Goal: Task Accomplishment & Management: Complete application form

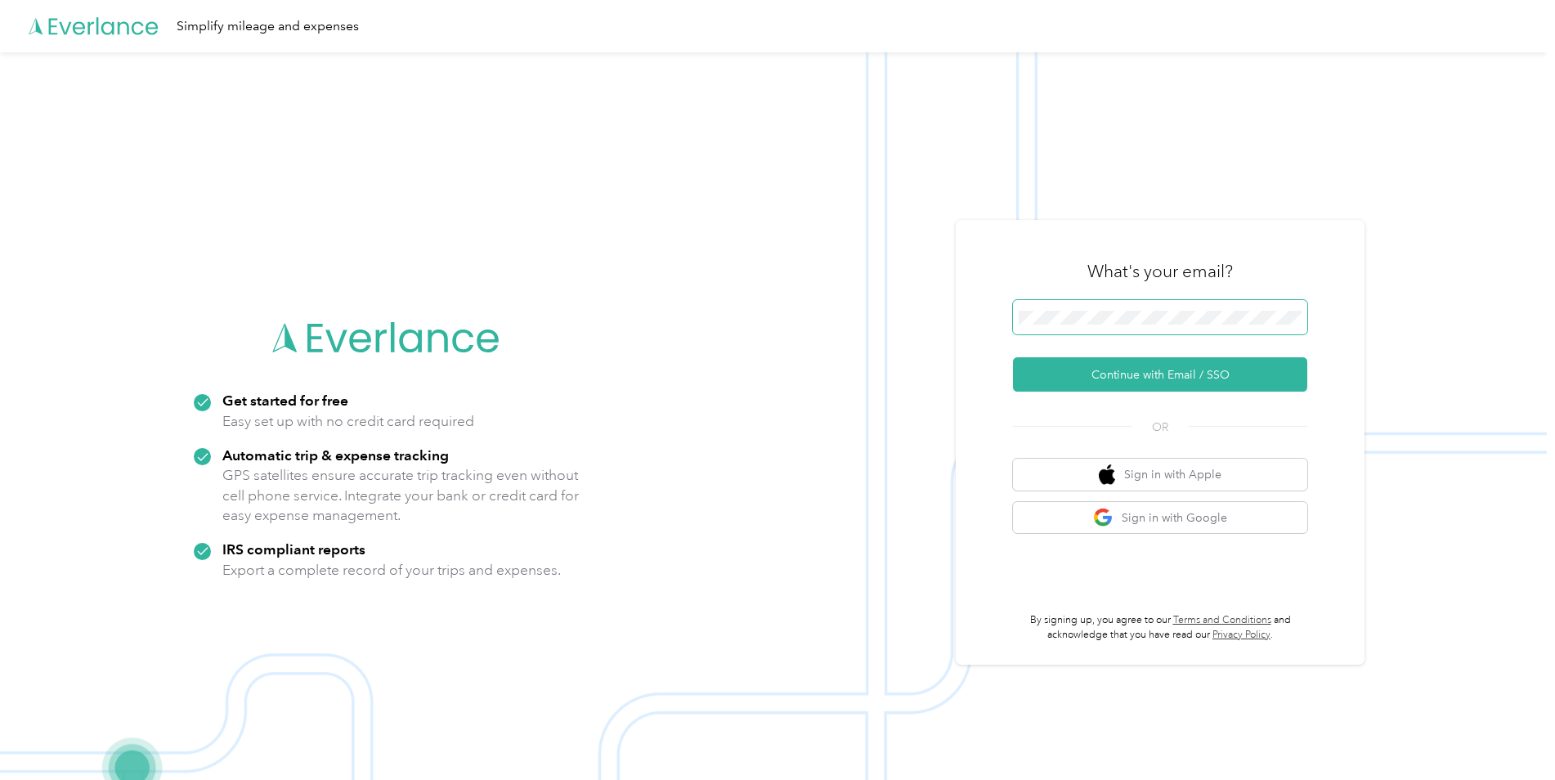
click at [1093, 328] on span at bounding box center [1160, 317] width 294 height 34
click at [1108, 377] on button "Continue with Email / SSO" at bounding box center [1160, 374] width 294 height 34
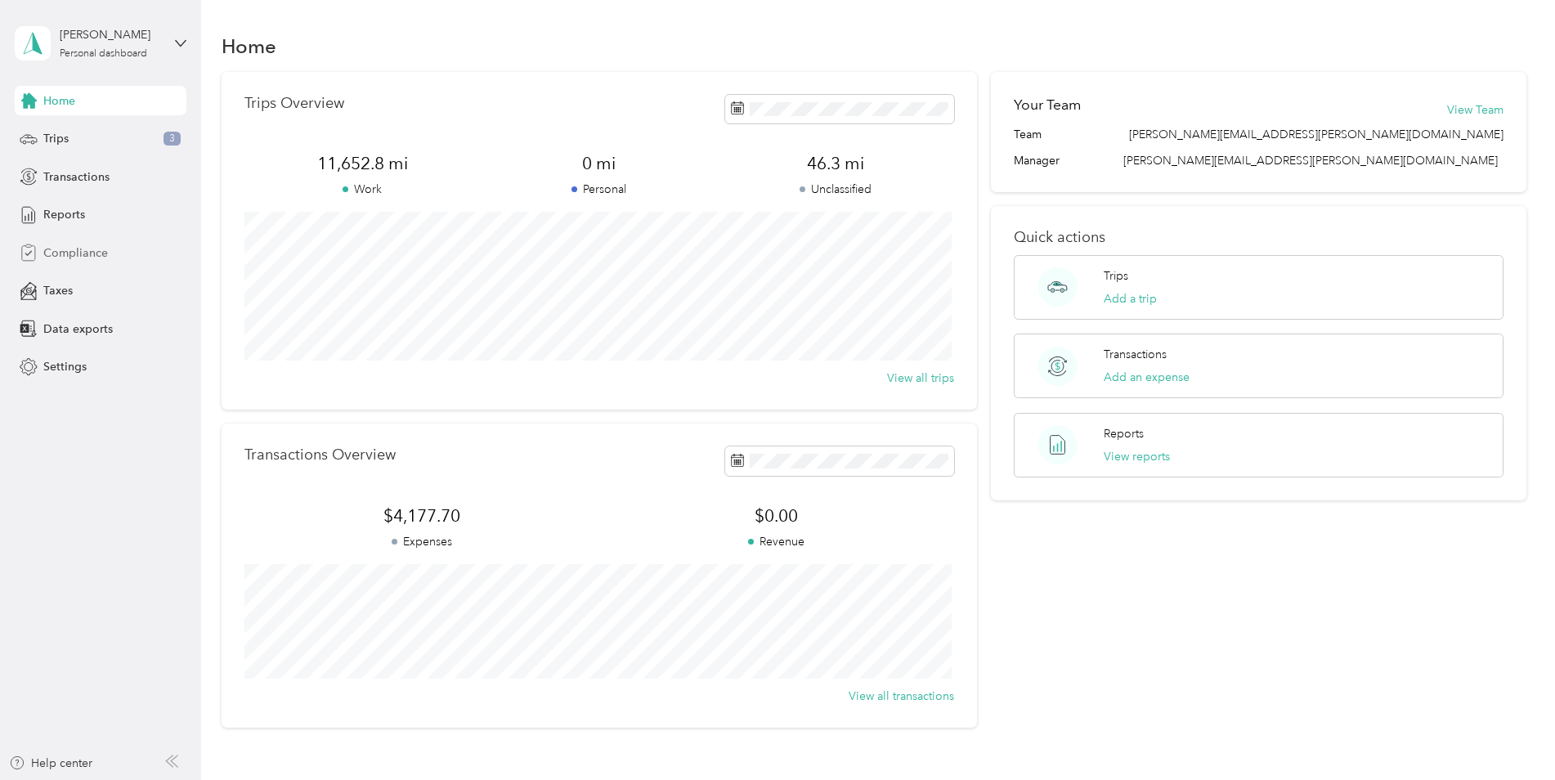
click at [64, 253] on span "Compliance" at bounding box center [75, 252] width 65 height 17
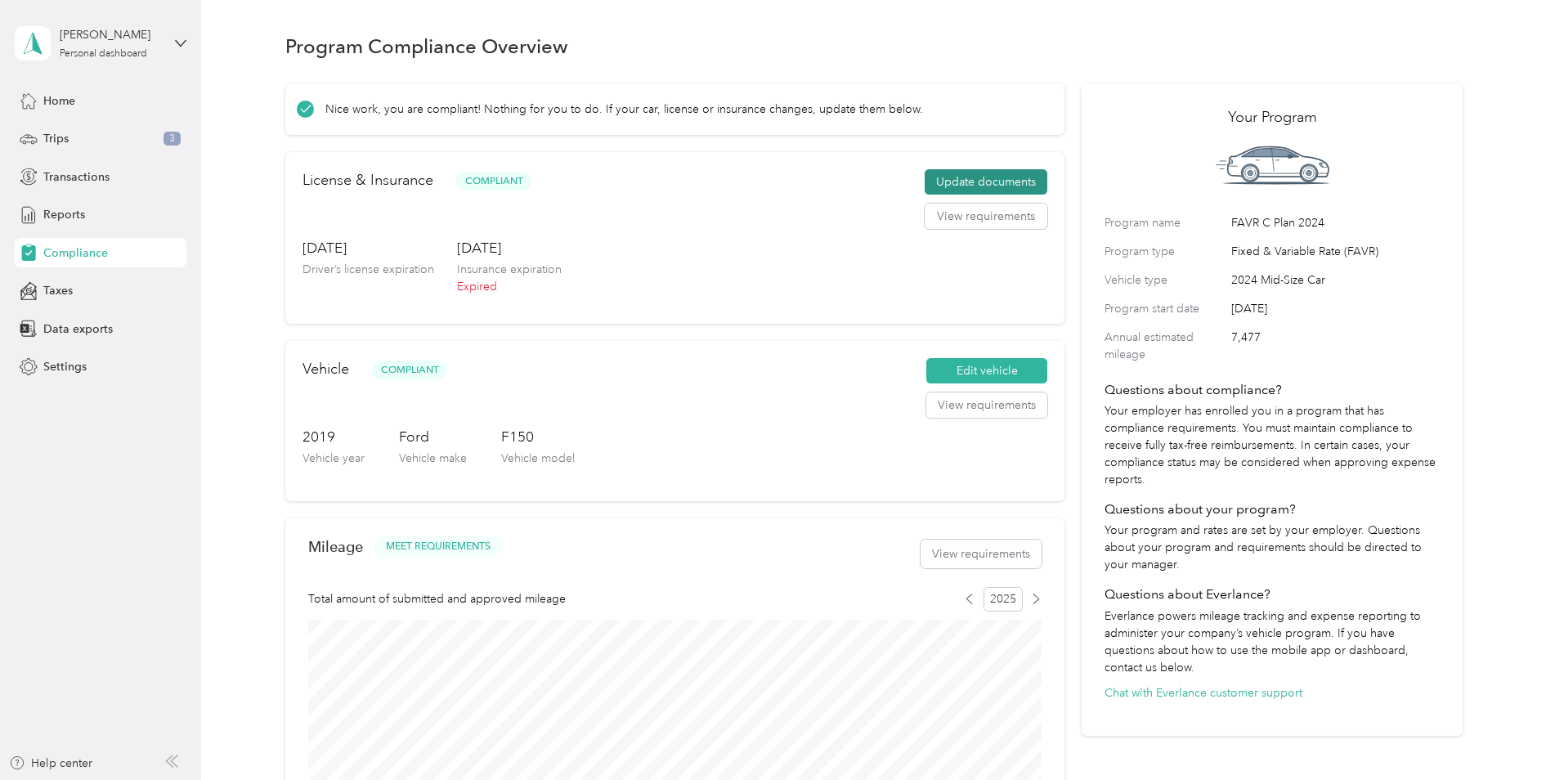
click at [983, 181] on button "Update documents" at bounding box center [986, 182] width 123 height 26
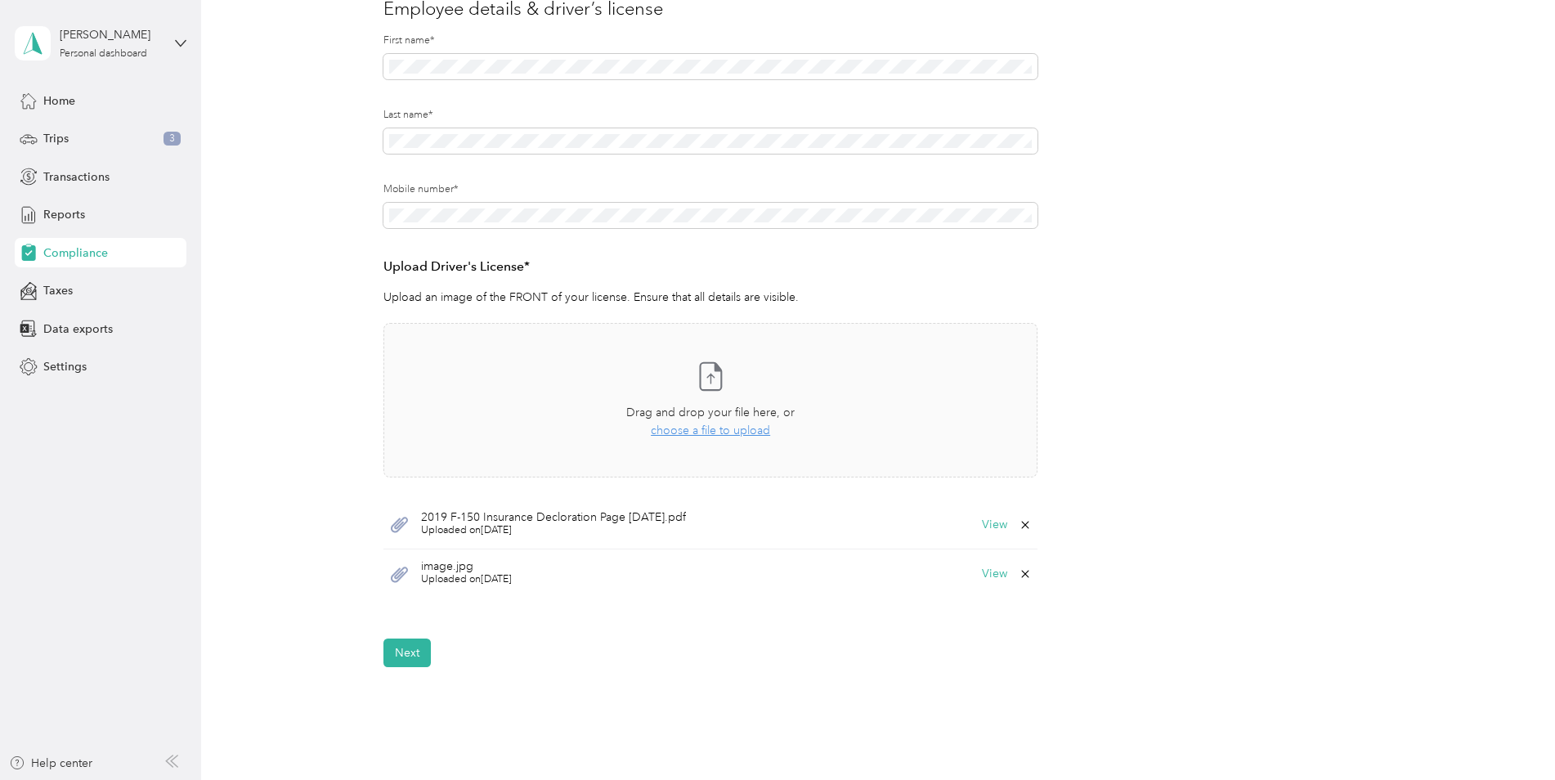
scroll to position [245, 0]
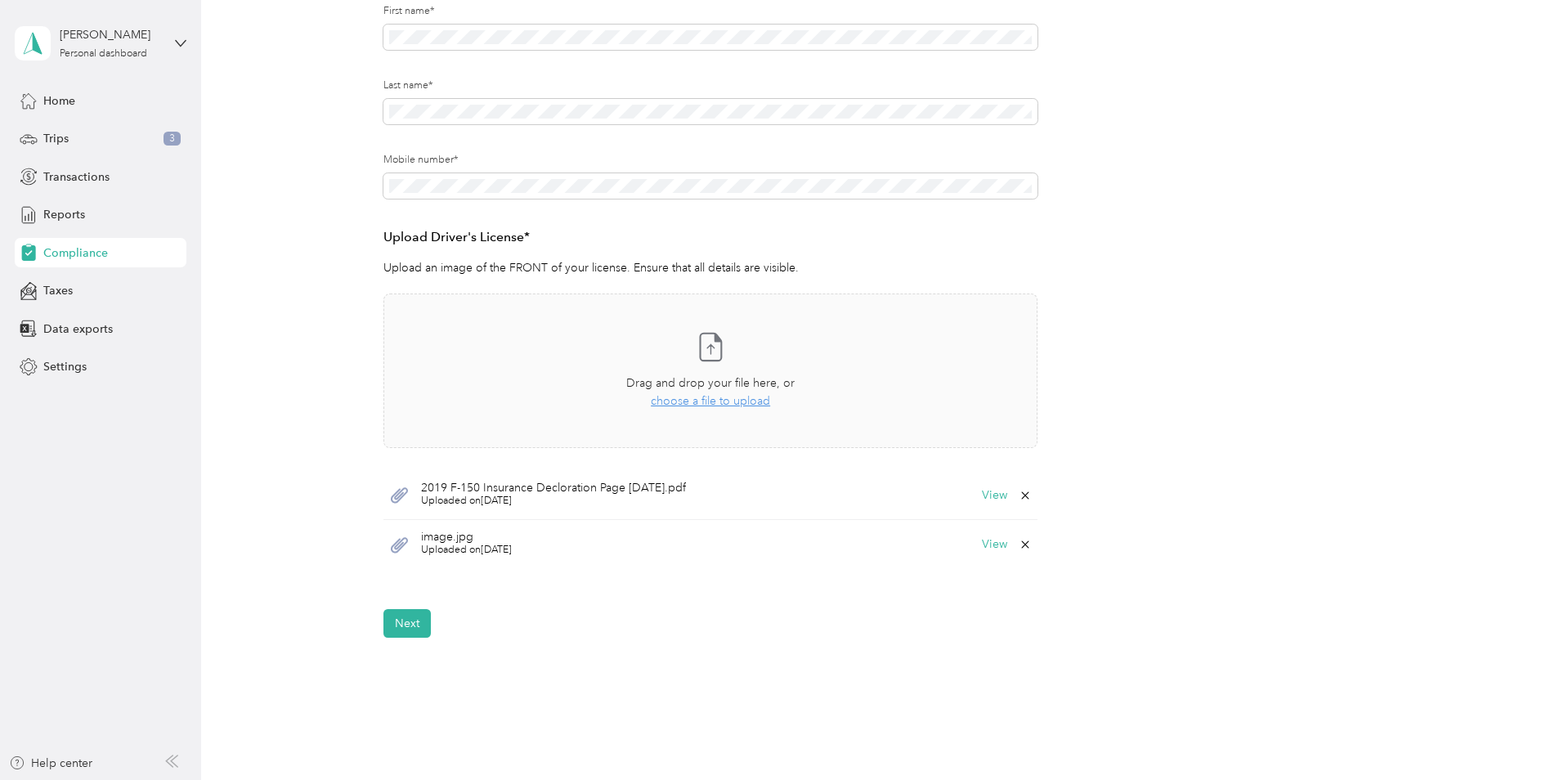
click at [459, 542] on span "image.jpg" at bounding box center [466, 536] width 91 height 11
drag, startPoint x: 459, startPoint y: 542, endPoint x: 437, endPoint y: 553, distance: 24.5
click at [437, 553] on span "Uploaded on [DATE]" at bounding box center [466, 550] width 91 height 15
click at [417, 545] on div "image.jpg Uploaded on [DATE] View" at bounding box center [710, 544] width 654 height 49
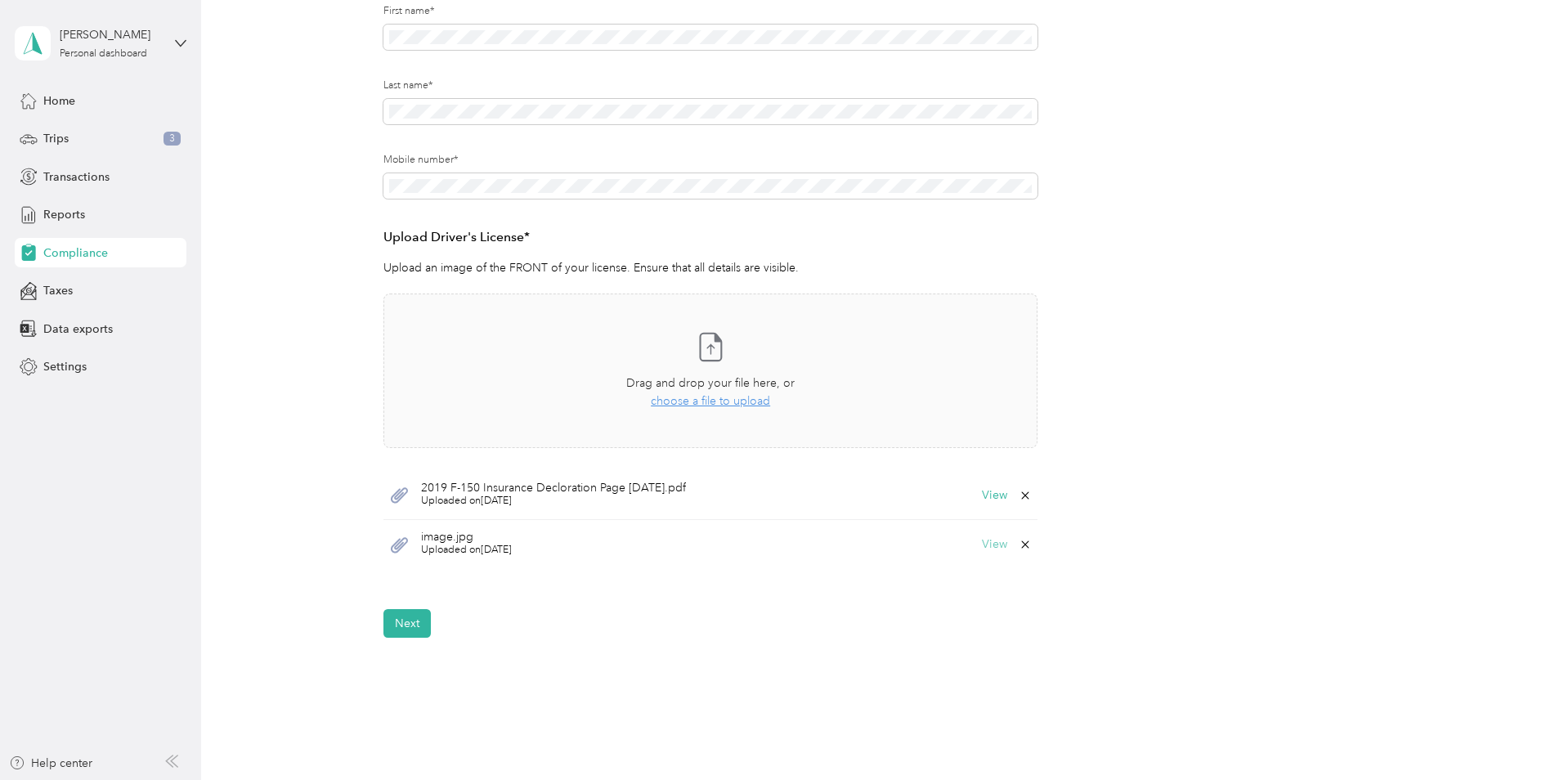
click at [987, 542] on button "View" at bounding box center [994, 544] width 25 height 11
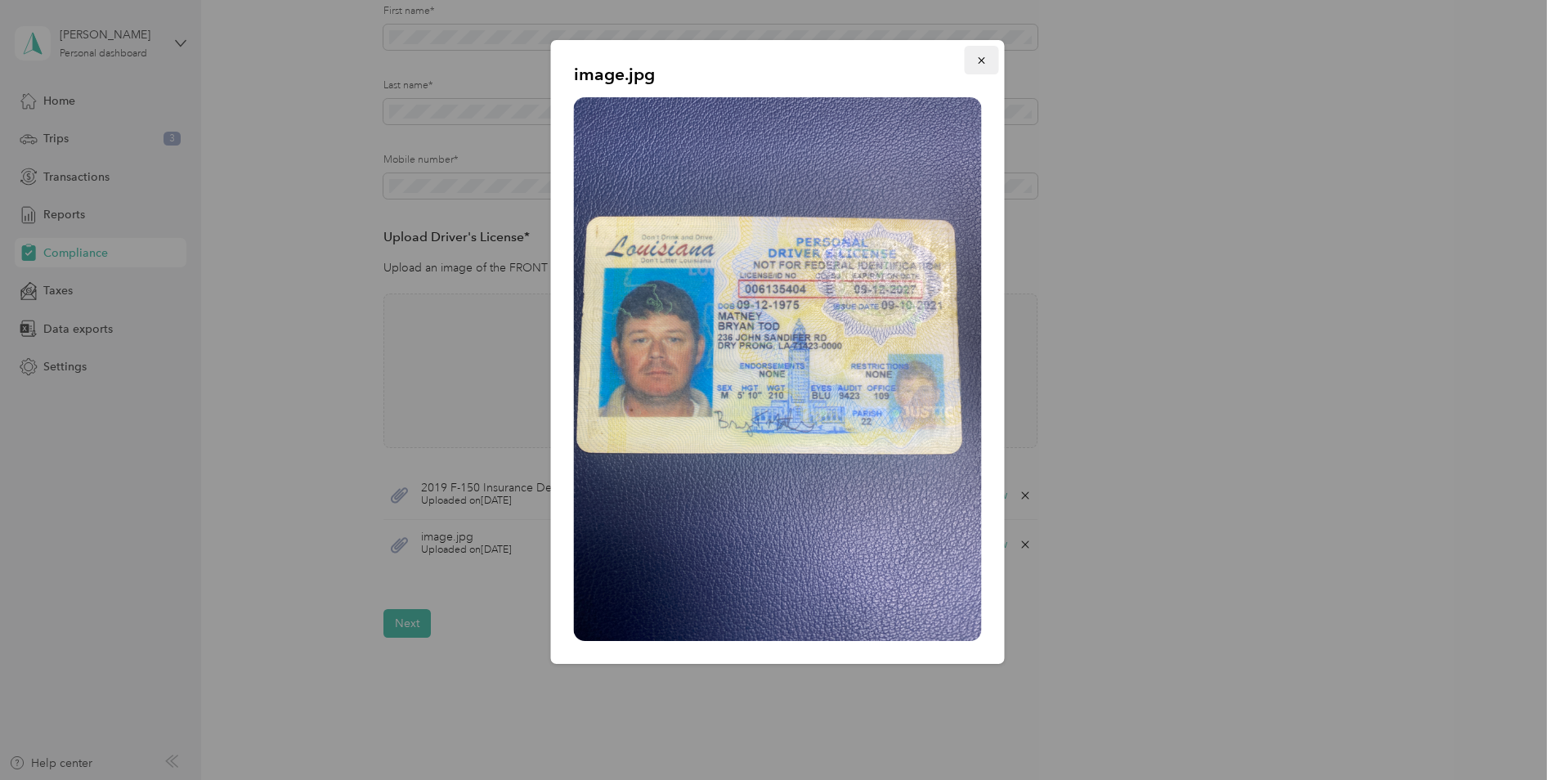
click at [983, 60] on icon "button" at bounding box center [981, 60] width 7 height 7
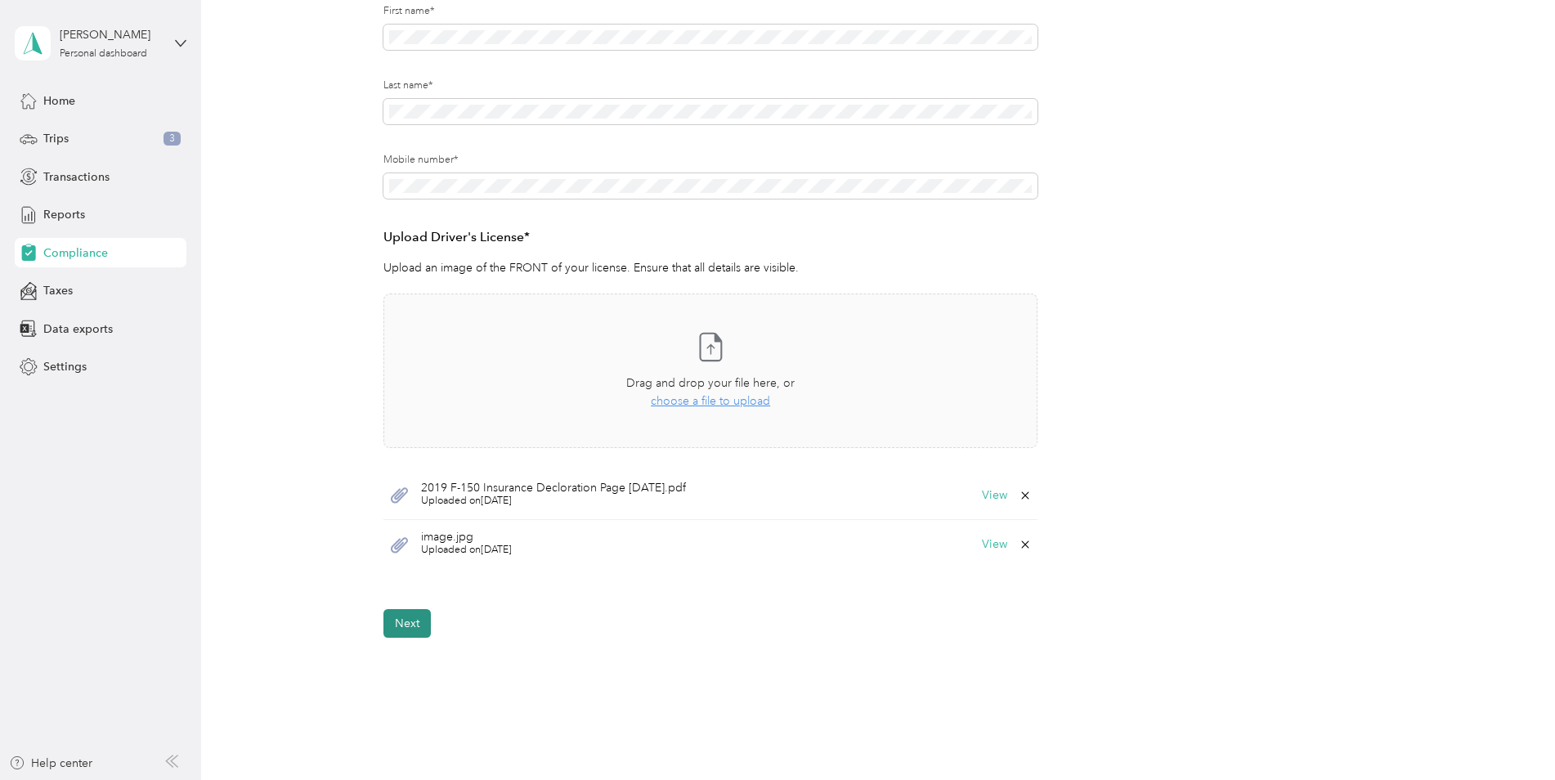
click at [387, 625] on button "Next" at bounding box center [406, 623] width 47 height 29
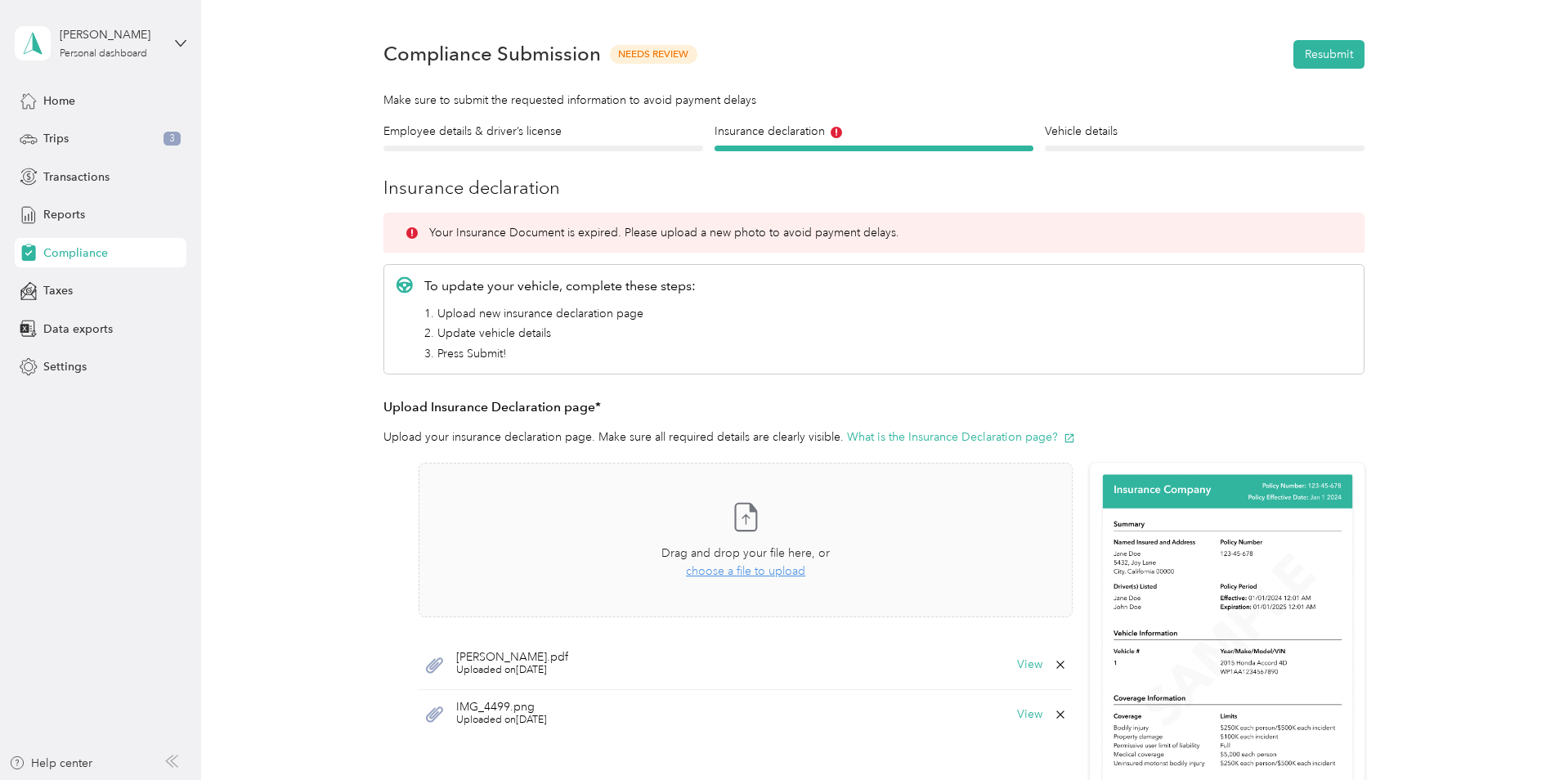
scroll to position [20, 0]
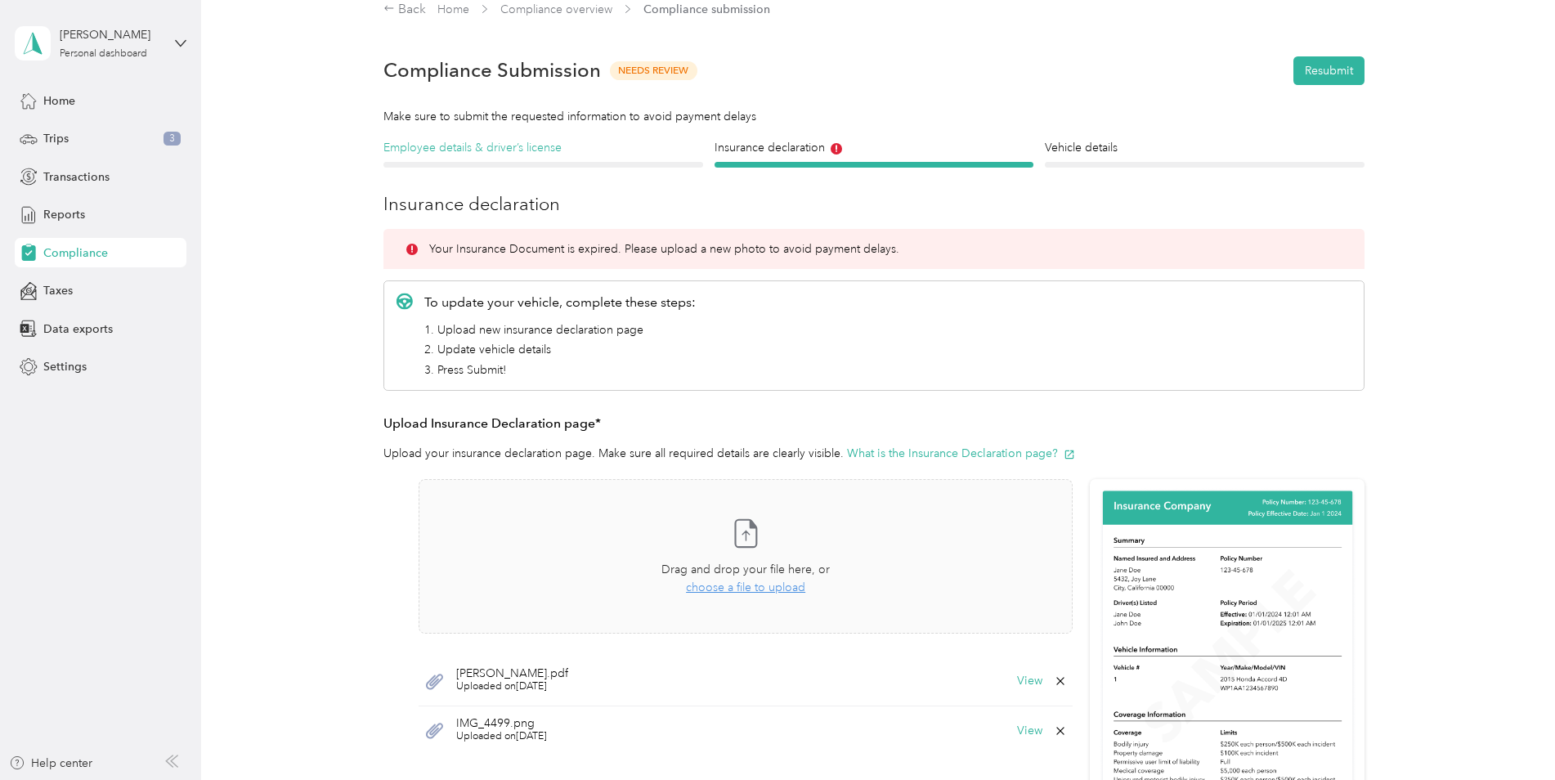
click at [533, 146] on h4 "Employee details & driver’s license" at bounding box center [543, 147] width 320 height 17
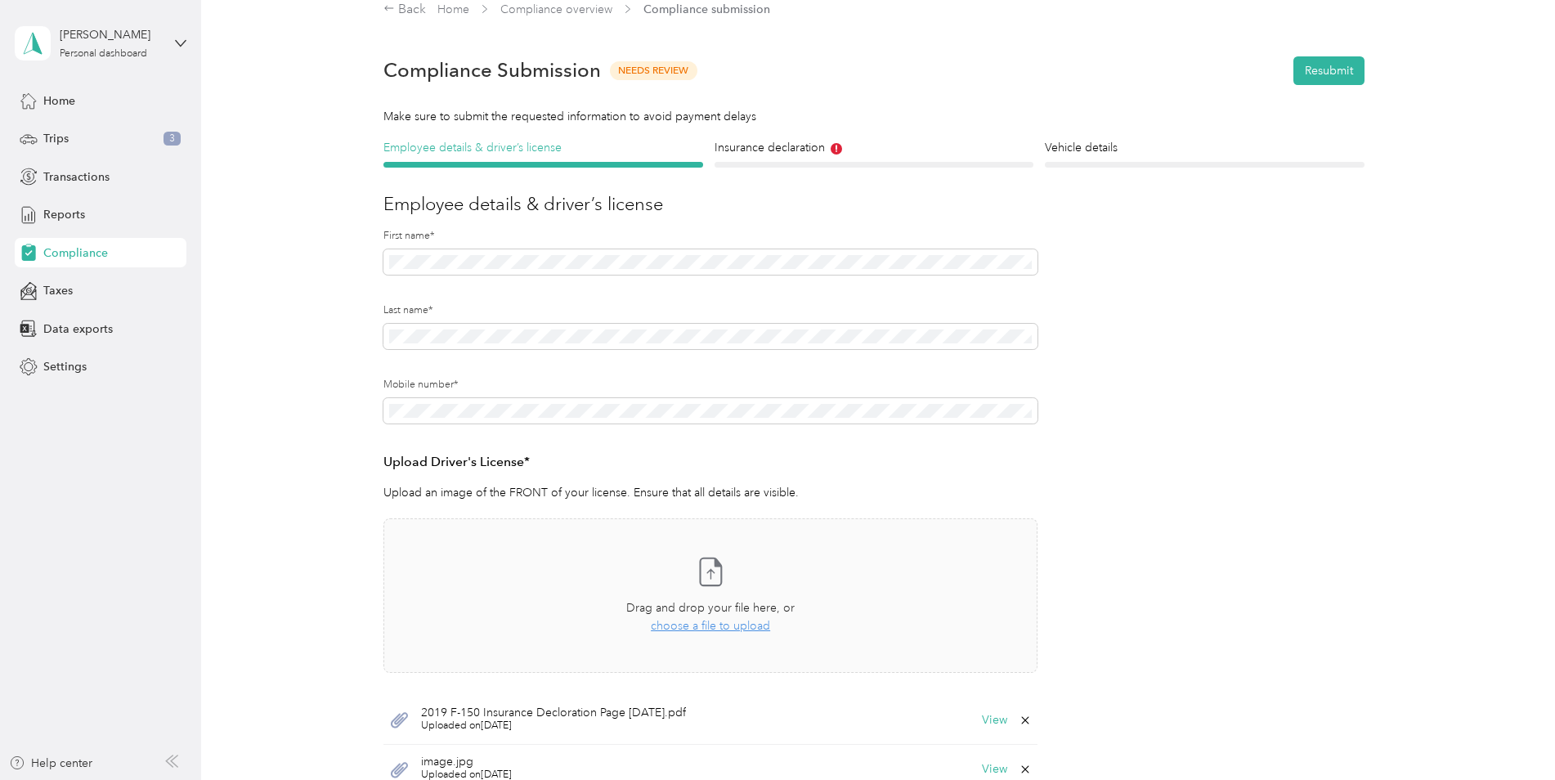
scroll to position [102, 0]
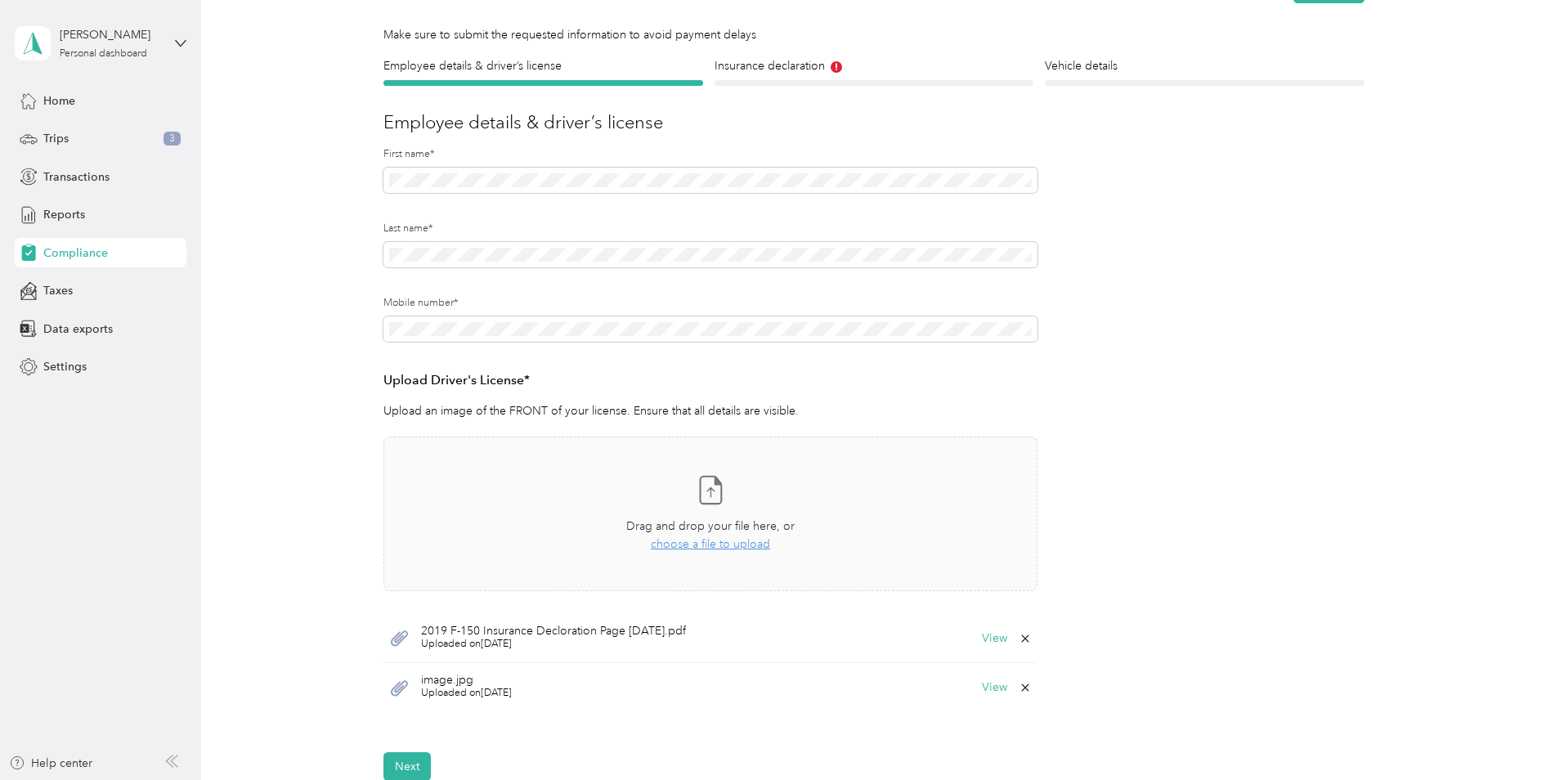
click at [1022, 636] on icon at bounding box center [1025, 638] width 13 height 13
click at [978, 649] on button "Yes" at bounding box center [982, 650] width 32 height 26
click at [742, 65] on h4 "Insurance declaration" at bounding box center [875, 65] width 320 height 17
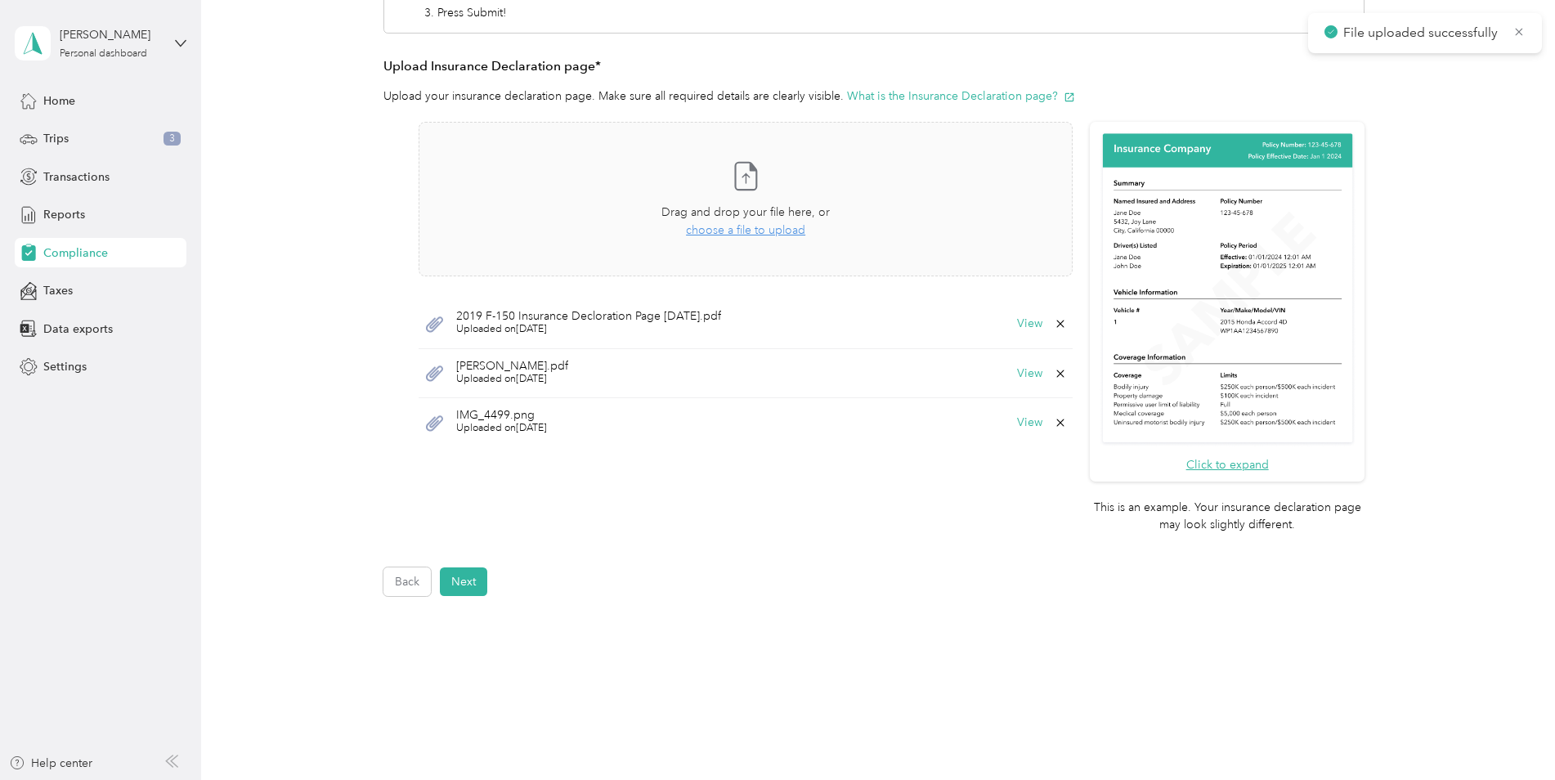
scroll to position [327, 0]
click at [1033, 423] on button "View" at bounding box center [1029, 421] width 25 height 11
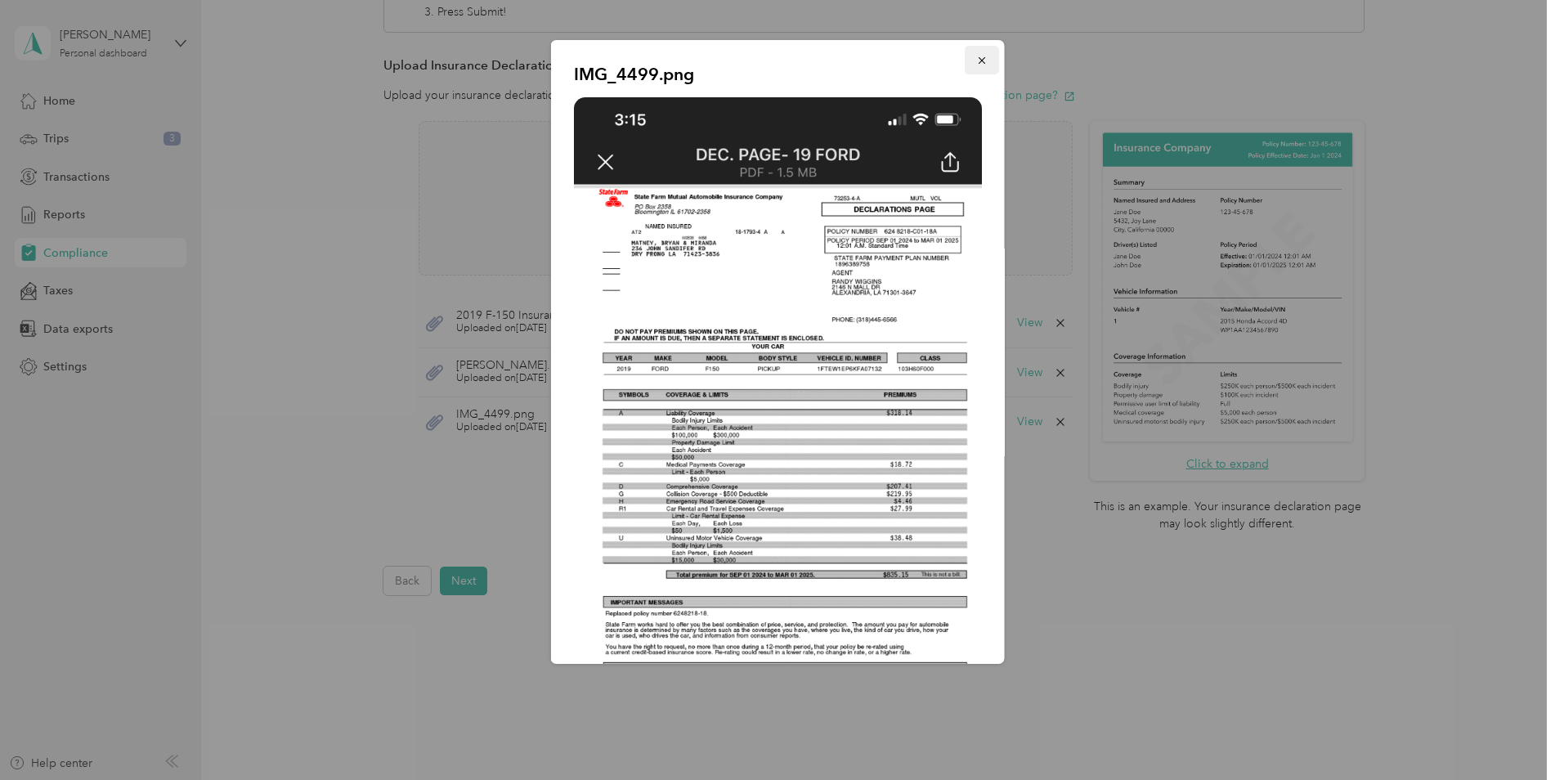
click at [978, 61] on icon "button" at bounding box center [981, 60] width 7 height 7
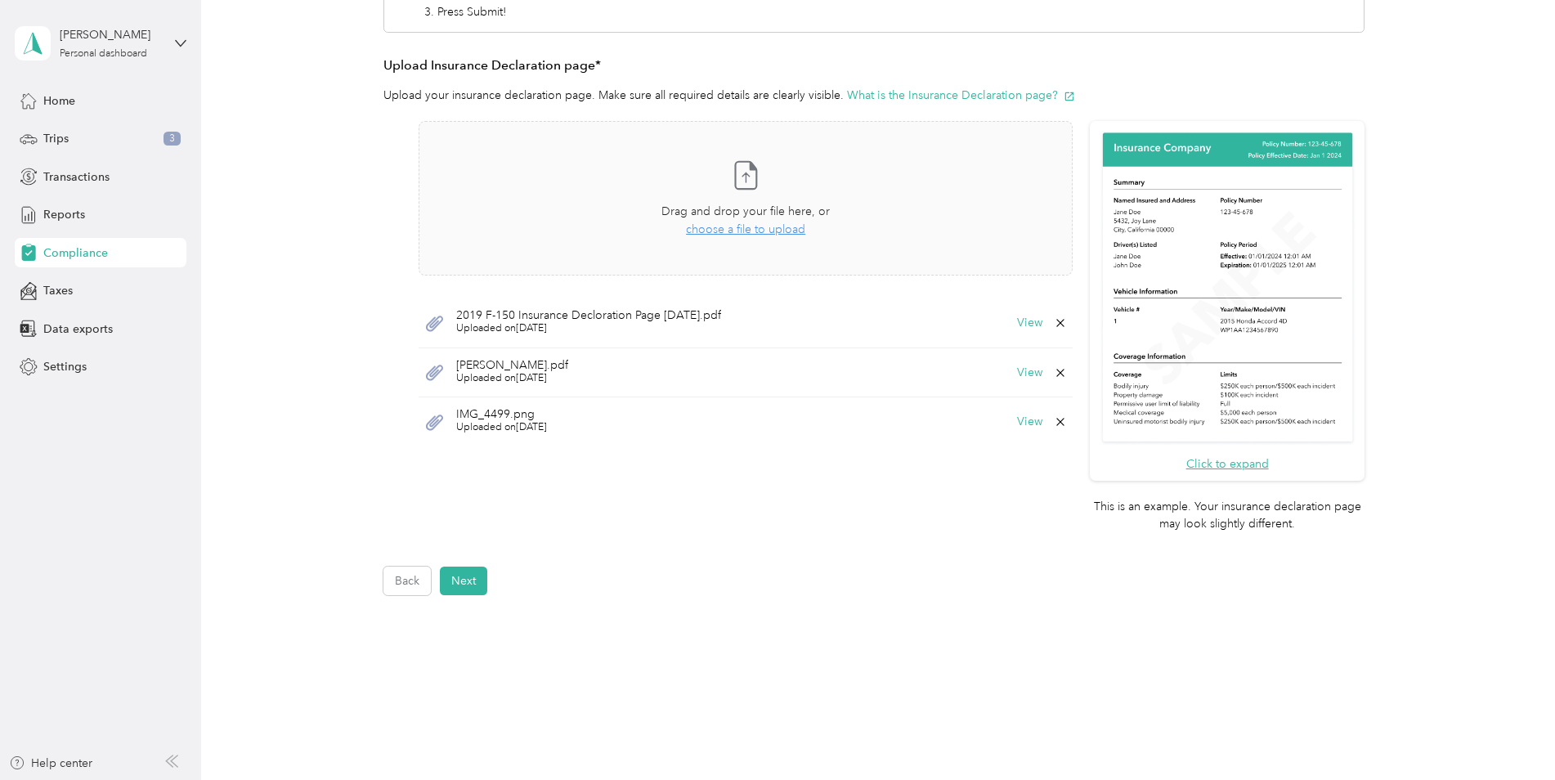
click at [1062, 423] on icon at bounding box center [1060, 421] width 13 height 13
click at [1023, 435] on button "Yes" at bounding box center [1017, 433] width 32 height 26
click at [1060, 374] on icon at bounding box center [1060, 372] width 13 height 13
click at [1025, 387] on button "Yes" at bounding box center [1017, 384] width 32 height 26
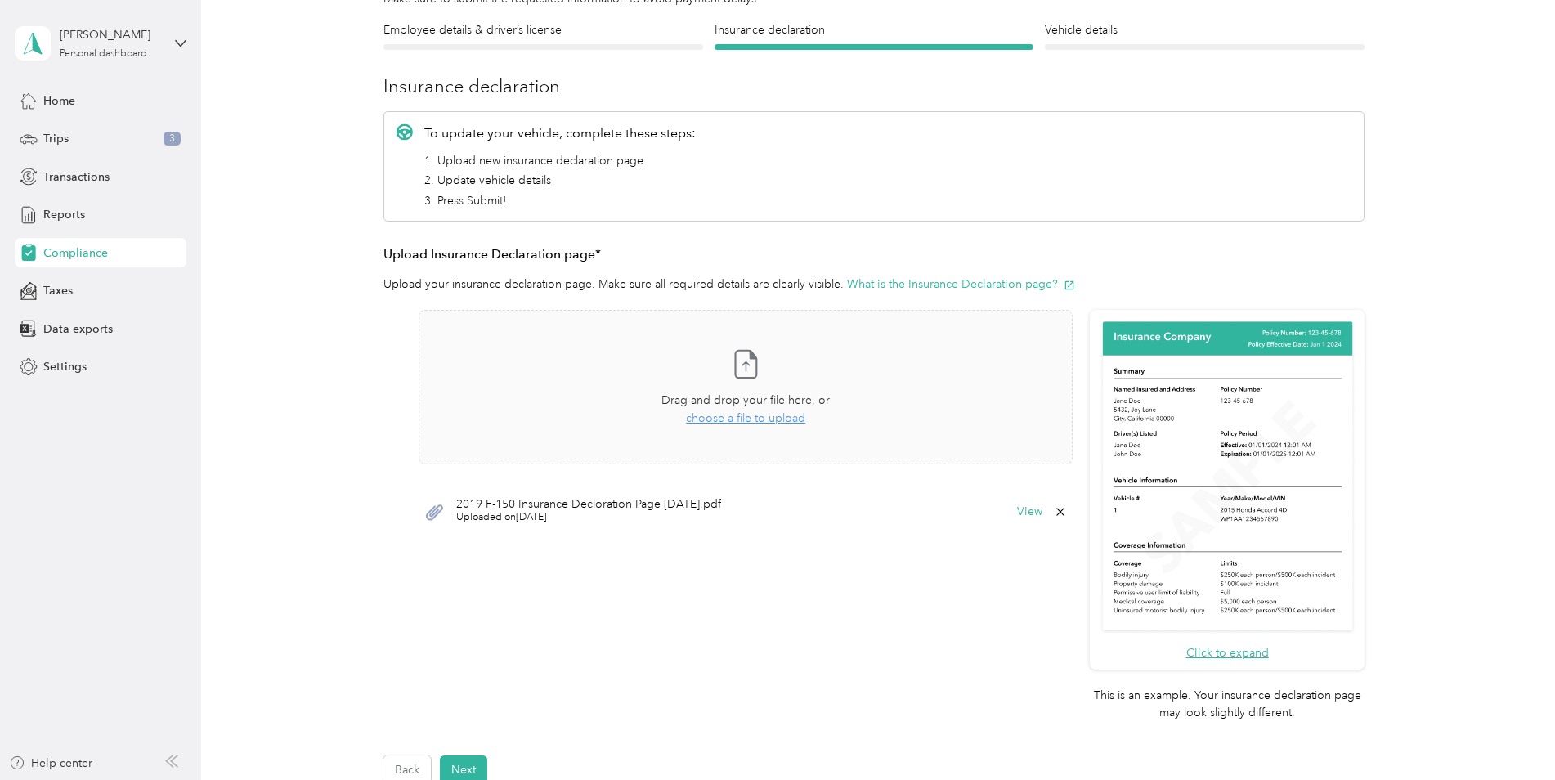
scroll to position [0, 0]
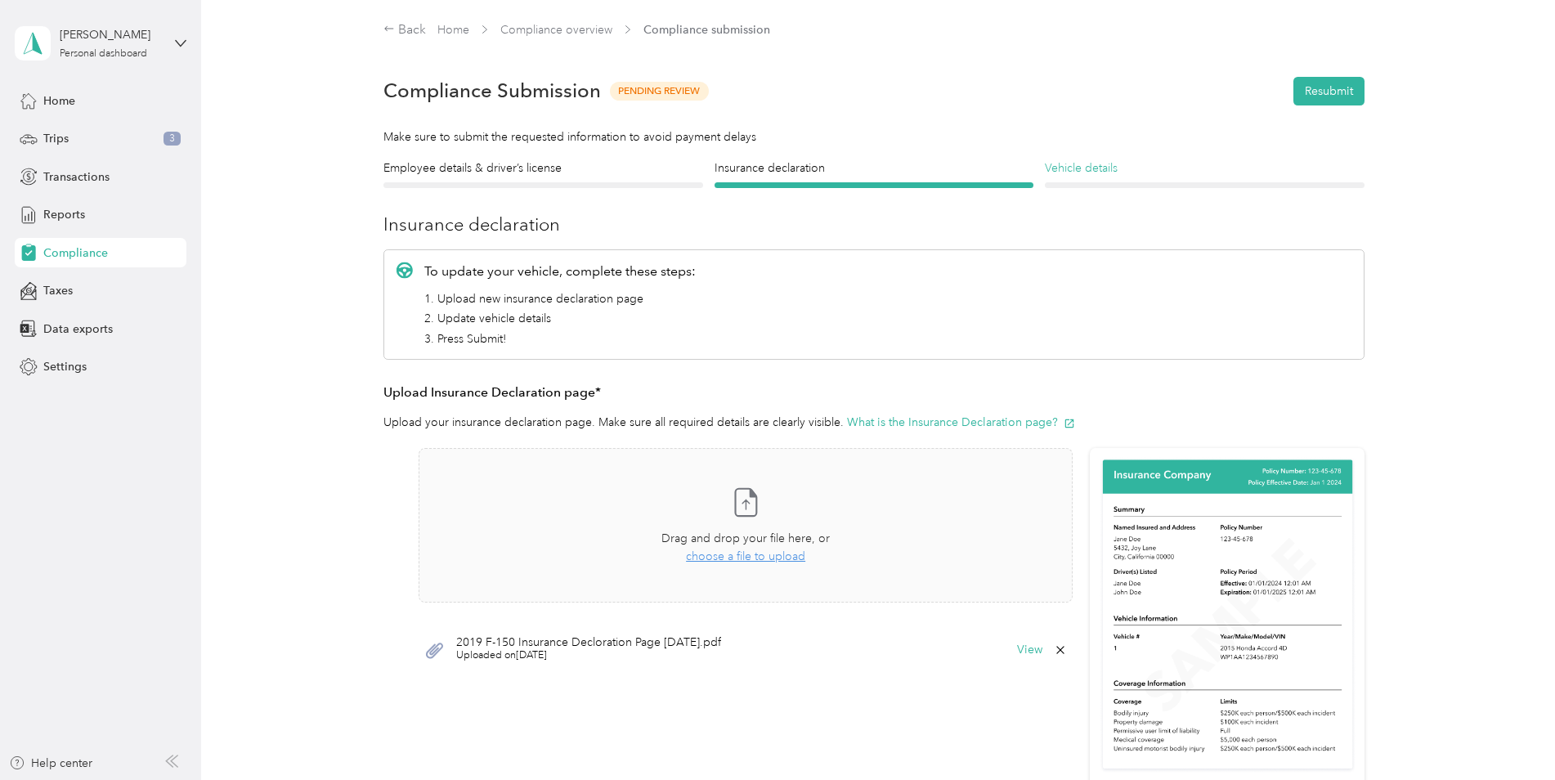
click at [1168, 173] on h4 "Vehicle details" at bounding box center [1205, 167] width 320 height 17
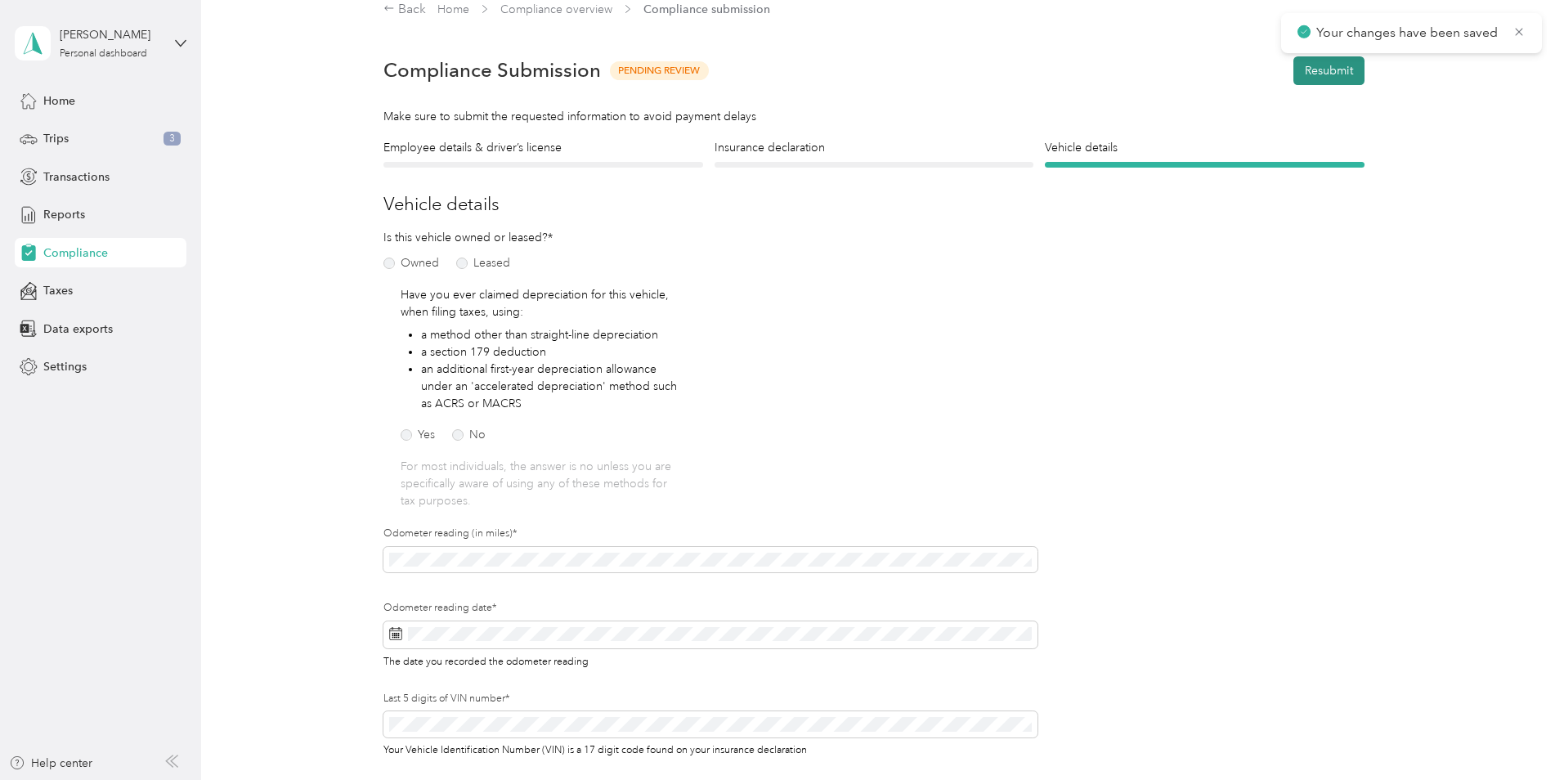
click at [1354, 60] on button "Resubmit" at bounding box center [1328, 70] width 71 height 29
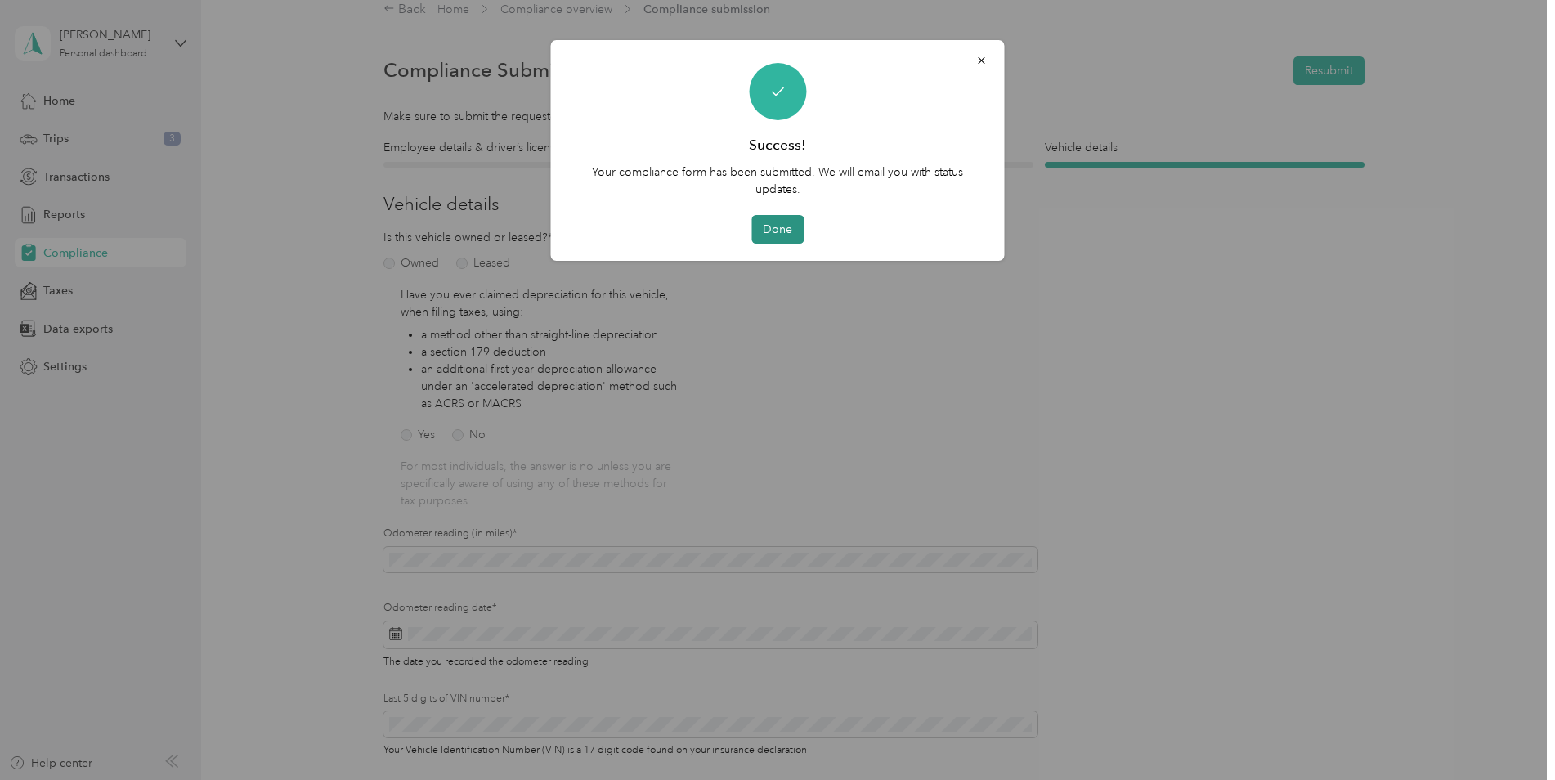
click at [786, 222] on button "Done" at bounding box center [777, 229] width 52 height 29
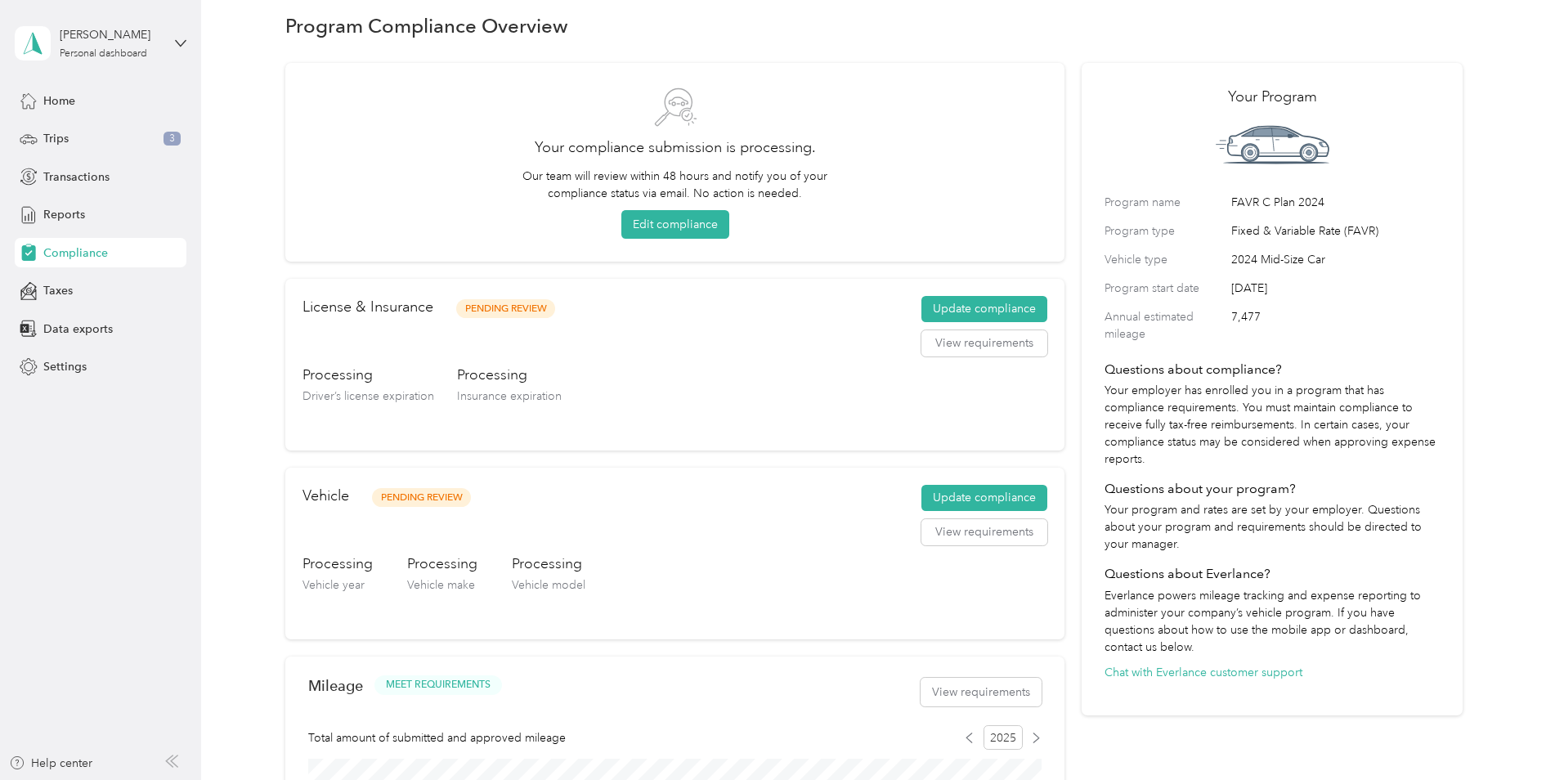
click at [521, 307] on span "Pending Review" at bounding box center [505, 308] width 99 height 19
click at [492, 375] on h3 "Processing" at bounding box center [509, 375] width 105 height 20
click at [500, 397] on span "Insurance expiration" at bounding box center [509, 396] width 105 height 14
click at [555, 398] on span "Insurance expiration" at bounding box center [509, 396] width 105 height 14
click at [975, 339] on button "View requirements" at bounding box center [984, 343] width 126 height 26
